Goal: Task Accomplishment & Management: Complete application form

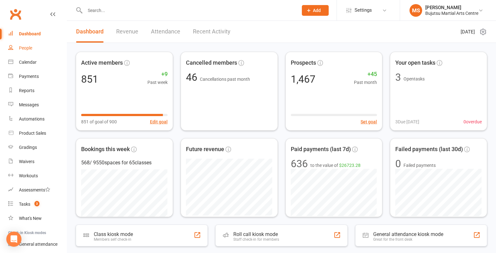
click at [33, 53] on link "People" at bounding box center [37, 48] width 58 height 14
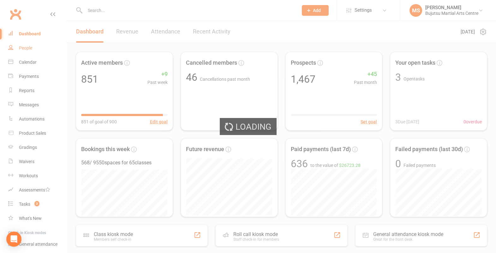
select select "100"
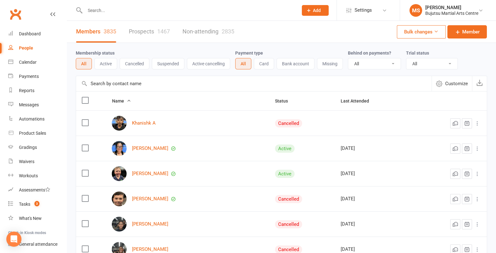
click at [151, 33] on link "Prospects 1467" at bounding box center [149, 32] width 41 height 22
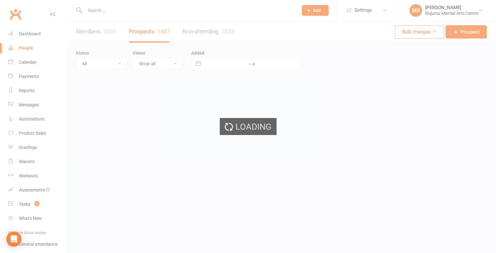
select select "100"
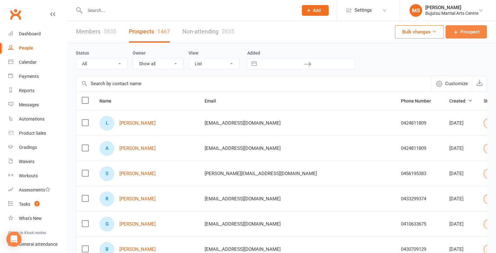
click at [473, 32] on span "Prospect" at bounding box center [469, 32] width 19 height 8
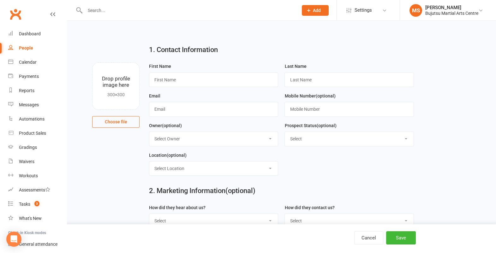
click at [147, 10] on input "text" at bounding box center [188, 10] width 211 height 9
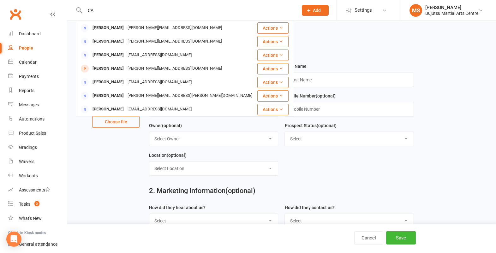
type input "C"
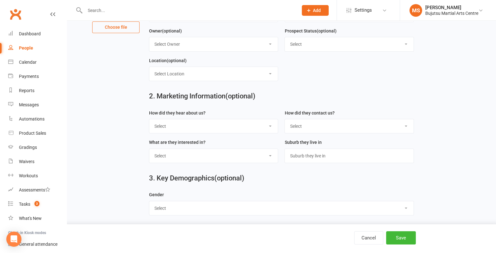
scroll to position [97, 0]
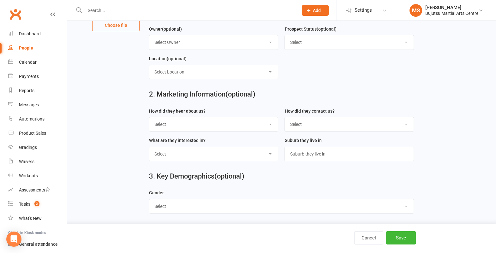
click at [255, 151] on select "Select BJJ Boxing Gym Iaido Jodo Karate Karate for Toddlers Kobudo Kids BJJ Kid…" at bounding box center [213, 154] width 128 height 14
click at [308, 120] on select "Select Phone Email In-Facility Social Media Website Chat" at bounding box center [349, 124] width 128 height 14
select select "Social Media"
click at [285, 117] on select "Select Phone Email In-Facility Social Media Website Chat" at bounding box center [349, 124] width 128 height 14
click at [234, 125] on select "Select Google Other Social Media Through A Friend Walk by Referred" at bounding box center [213, 124] width 128 height 14
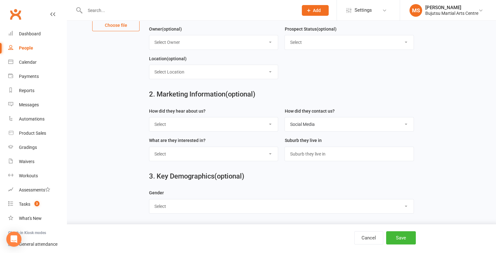
select select "Social Media"
click at [149, 117] on select "Select Google Other Social Media Through A Friend Walk by Referred" at bounding box center [213, 124] width 128 height 14
click at [192, 206] on select "Select Male Female" at bounding box center [281, 206] width 264 height 14
select select "[DEMOGRAPHIC_DATA]"
click at [149, 199] on select "Select Male Female" at bounding box center [281, 206] width 264 height 14
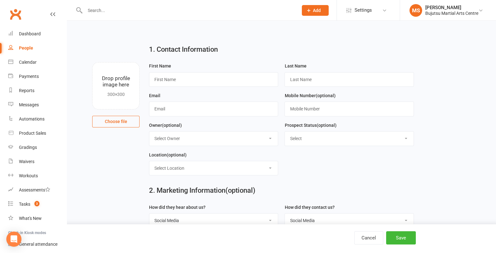
scroll to position [0, 0]
click at [166, 80] on input "text" at bounding box center [213, 80] width 129 height 15
type input "Carla"
type input "Lou"
click at [206, 110] on input "text" at bounding box center [213, 109] width 129 height 15
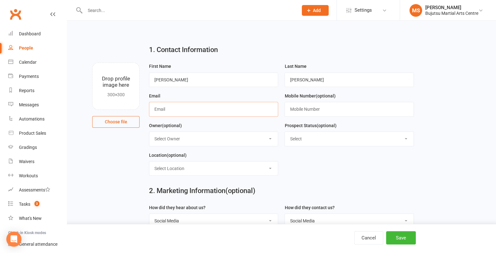
paste input "[EMAIL_ADDRESS][DOMAIN_NAME]"
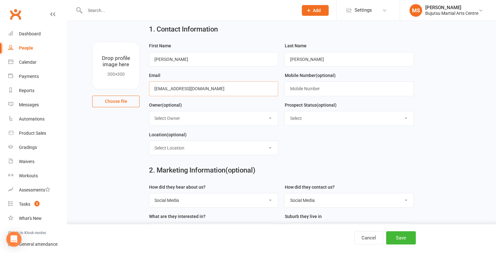
scroll to position [26, 0]
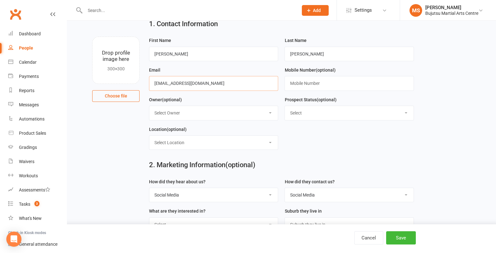
type input "[EMAIL_ADDRESS][DOMAIN_NAME]"
click at [317, 112] on select "Select Initial Inquiry Information Package Sent Free Lesson Booked Follow Up Em…" at bounding box center [349, 113] width 128 height 14
select select "Information Package Sent"
click at [285, 106] on select "Select Initial Inquiry Information Package Sent Free Lesson Booked Follow Up Em…" at bounding box center [349, 113] width 128 height 14
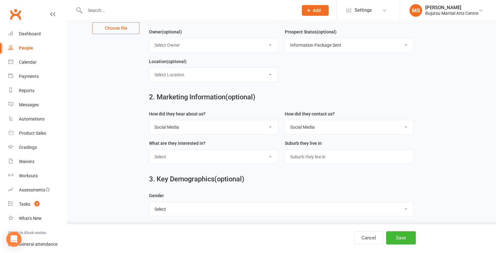
scroll to position [97, 0]
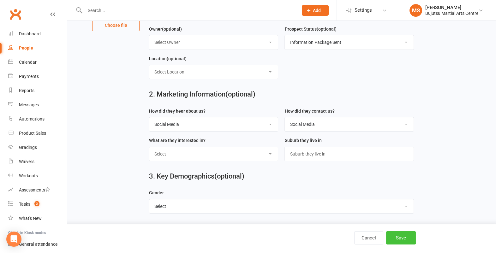
click at [399, 234] on button "Save" at bounding box center [401, 237] width 30 height 13
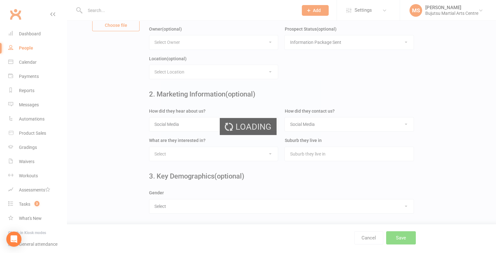
scroll to position [0, 0]
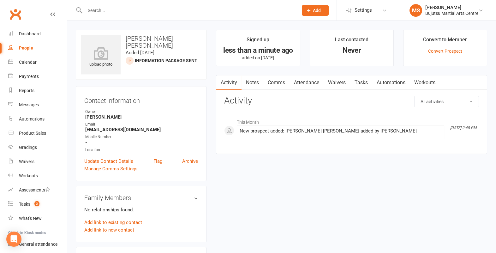
click at [280, 82] on link "Comms" at bounding box center [276, 82] width 26 height 15
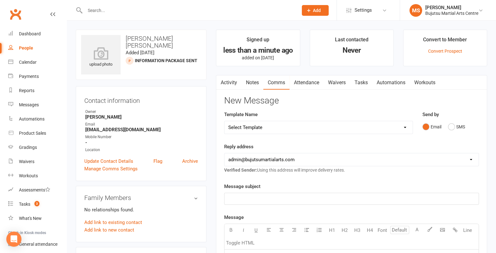
click at [273, 125] on select "Select Template [Email] Buddy Week [Email] Japan Karate Association Grading Adu…" at bounding box center [318, 127] width 188 height 13
select select "24"
click at [224, 121] on select "Select Template [Email] Buddy Week [Email] Japan Karate Association Grading Adu…" at bounding box center [318, 127] width 188 height 13
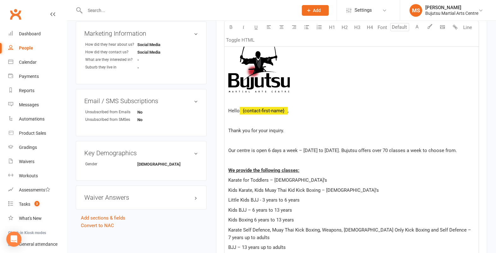
scroll to position [226, 0]
click at [256, 161] on p at bounding box center [351, 160] width 247 height 8
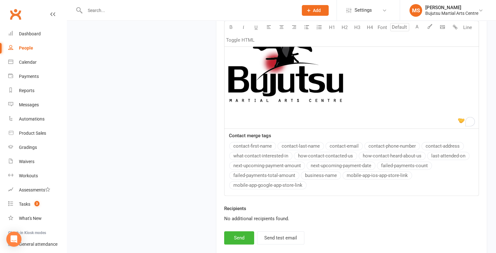
scroll to position [881, 0]
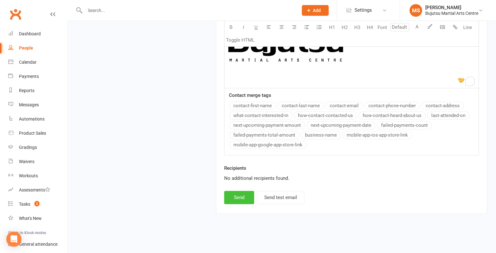
click at [233, 199] on button "Send" at bounding box center [239, 197] width 30 height 13
select select
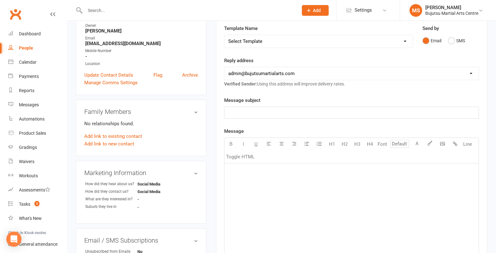
scroll to position [0, 0]
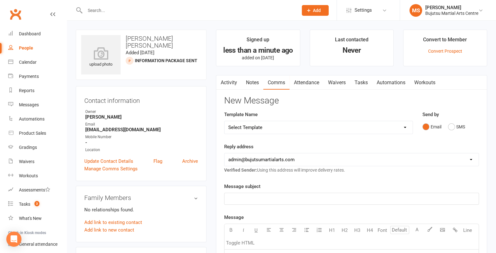
click at [230, 83] on link "Activity" at bounding box center [228, 82] width 25 height 15
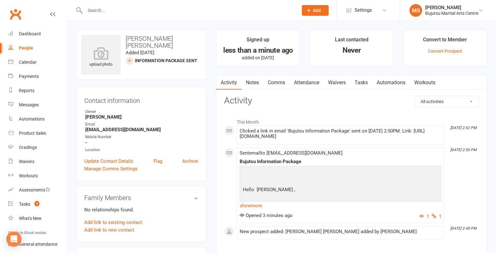
click at [213, 160] on main "Signed up less than a minute ago added on 12 Sep 2025 Last contacted Never Conv…" at bounding box center [351, 145] width 281 height 231
click at [225, 81] on link "Activity" at bounding box center [228, 82] width 25 height 15
click at [212, 103] on main "Signed up 7 minutes ago added on 12 Sep 2025 Last contacted 5 minutes ago email…" at bounding box center [351, 145] width 281 height 231
click at [231, 81] on link "Activity" at bounding box center [228, 82] width 25 height 15
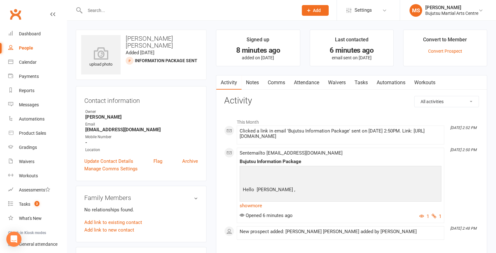
click at [212, 82] on main "Signed up 8 minutes ago added on 12 Sep 2025 Last contacted 6 minutes ago email…" at bounding box center [351, 145] width 281 height 231
click at [212, 196] on main "Signed up 9 minutes ago added on 12 Sep 2025 Last contacted 7 minutes ago email…" at bounding box center [351, 145] width 281 height 231
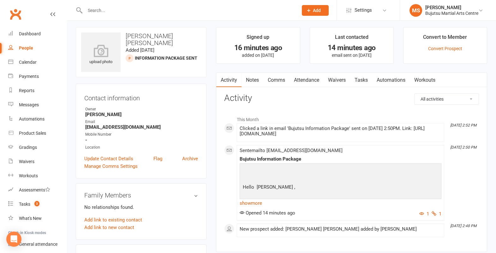
click at [323, 98] on h3 "Activity" at bounding box center [351, 98] width 255 height 10
click at [28, 48] on div "People" at bounding box center [26, 47] width 14 height 5
select select "100"
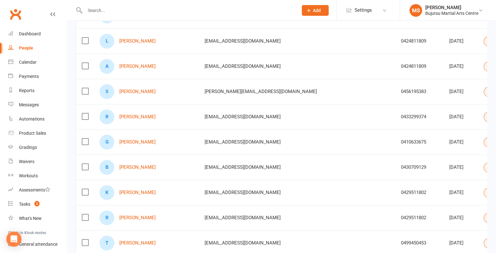
scroll to position [106, 0]
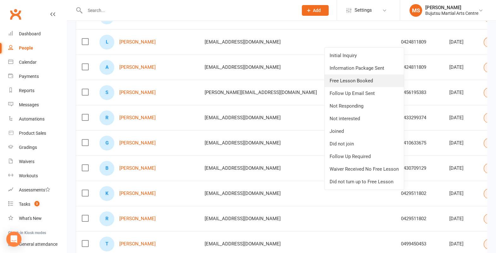
click at [380, 78] on link "Free Lesson Booked" at bounding box center [363, 80] width 79 height 13
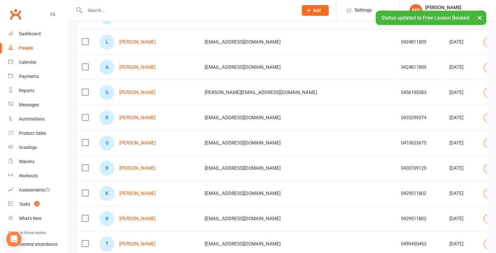
click at [484, 68] on button "Select status" at bounding box center [505, 67] width 43 height 10
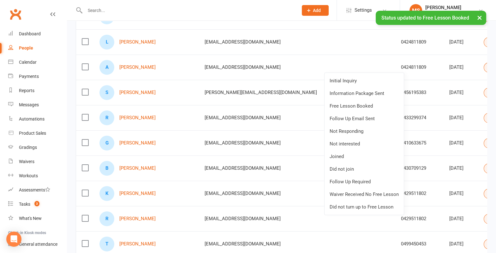
click at [377, 107] on link "Free Lesson Booked" at bounding box center [363, 106] width 79 height 13
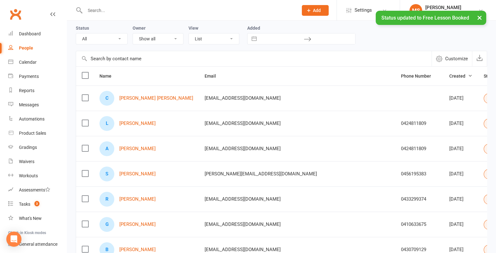
scroll to position [0, 0]
